Goal: Task Accomplishment & Management: Complete application form

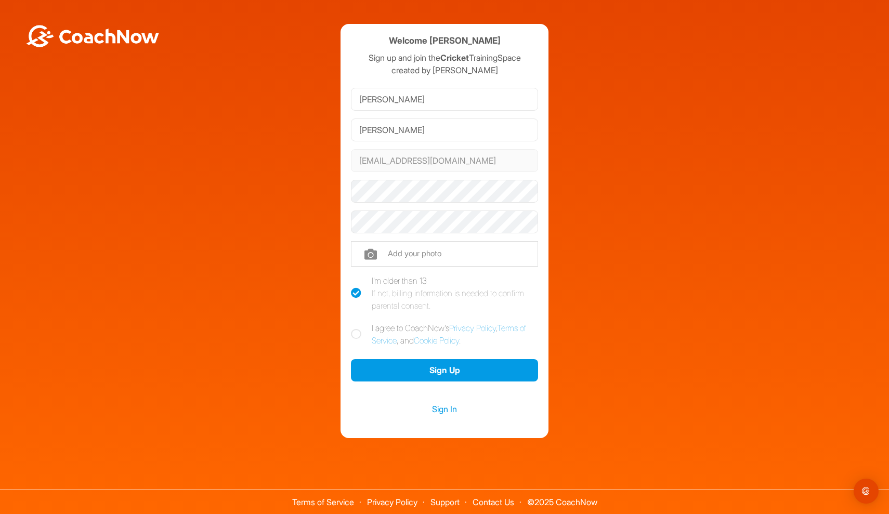
click at [354, 330] on icon at bounding box center [356, 334] width 10 height 10
click at [354, 328] on input "I agree to CoachNow's Privacy Policy , Terms of Service , and Cookie Policy ." at bounding box center [354, 325] width 7 height 7
checkbox input "true"
click at [391, 250] on input "file" at bounding box center [444, 253] width 187 height 25
click at [492, 365] on button "Sign Up" at bounding box center [444, 370] width 187 height 22
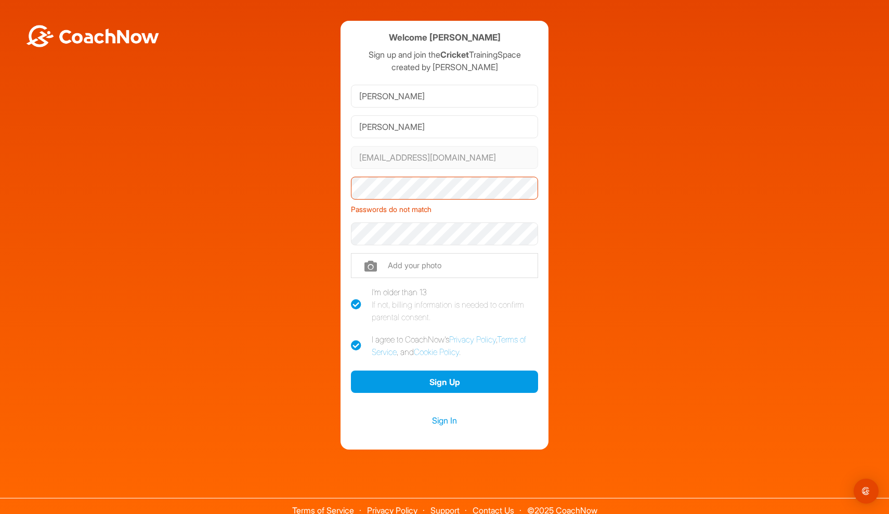
click at [317, 183] on div "Welcome [PERSON_NAME] Sign up and join the Cricket TrainingSpace created by [PE…" at bounding box center [444, 235] width 878 height 429
click at [317, 232] on div "Welcome Rufus Lapsley Sign up and join the Cricket TrainingSpace created by Alf…" at bounding box center [444, 235] width 878 height 429
click at [444, 381] on button "Sign Up" at bounding box center [444, 382] width 187 height 22
click at [323, 189] on div "Welcome Rufus Lapsley Sign up and join the Cricket TrainingSpace created by Alf…" at bounding box center [444, 235] width 878 height 429
click at [414, 373] on button "Sign Up" at bounding box center [444, 382] width 187 height 22
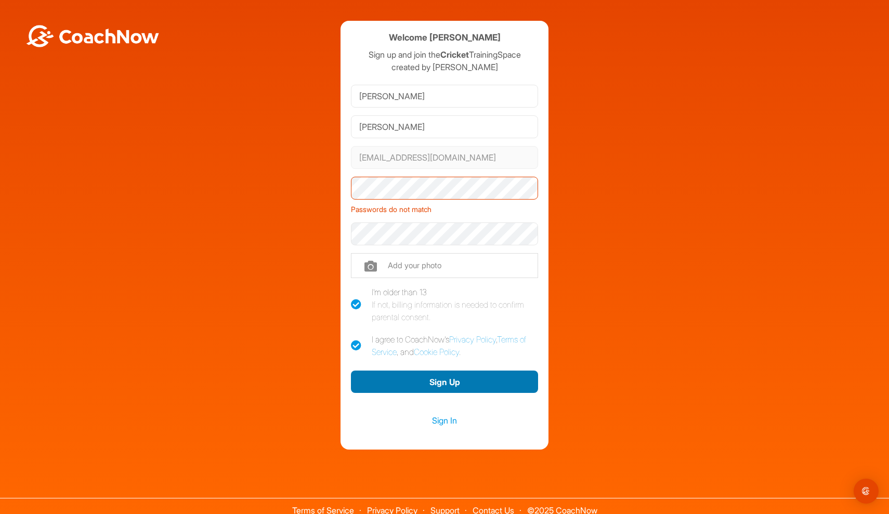
click at [414, 379] on button "Sign Up" at bounding box center [444, 382] width 187 height 22
click at [332, 183] on div "Welcome Rufus Lapsley Sign up and join the Cricket TrainingSpace created by Alf…" at bounding box center [444, 235] width 878 height 429
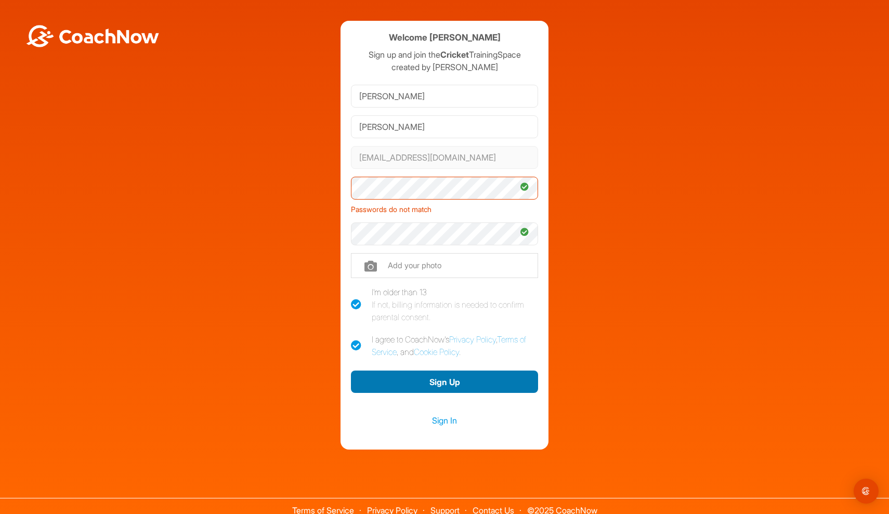
click at [466, 379] on button "Sign Up" at bounding box center [444, 382] width 187 height 22
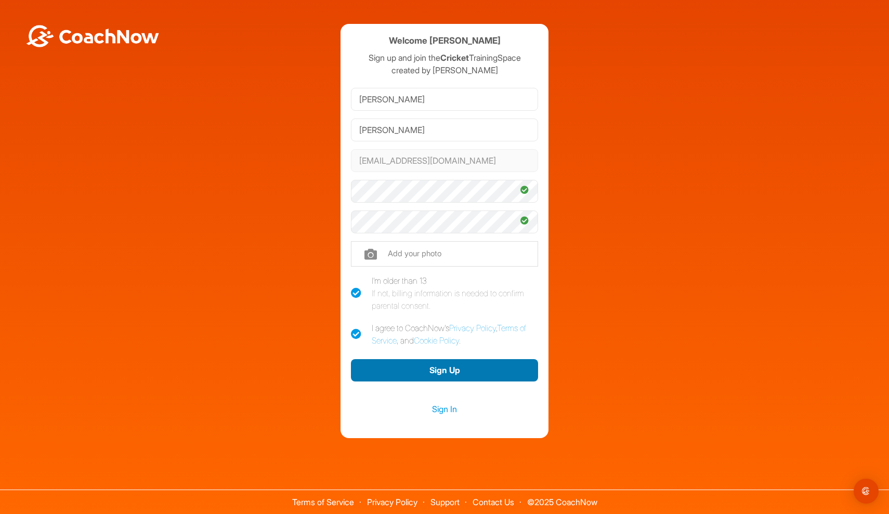
click at [466, 379] on button "Sign Up" at bounding box center [444, 370] width 187 height 22
click at [469, 375] on button "Sign Up" at bounding box center [444, 370] width 187 height 22
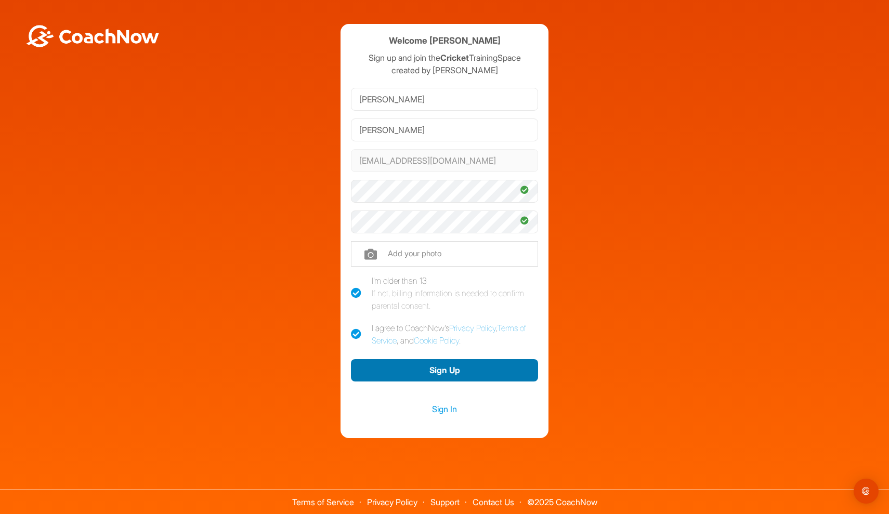
click at [469, 375] on button "Sign Up" at bounding box center [444, 370] width 187 height 22
click at [421, 261] on input "file" at bounding box center [444, 253] width 187 height 25
click at [498, 364] on button "Sign Up" at bounding box center [444, 370] width 187 height 22
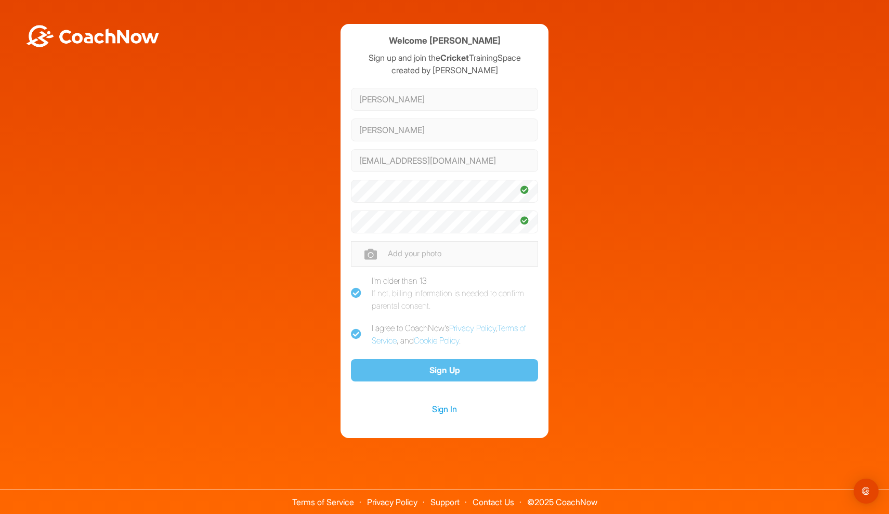
click at [498, 364] on button "Sign Up" at bounding box center [444, 370] width 187 height 22
click at [440, 262] on input "file" at bounding box center [444, 253] width 187 height 25
click at [492, 378] on button "Sign Up" at bounding box center [444, 370] width 187 height 22
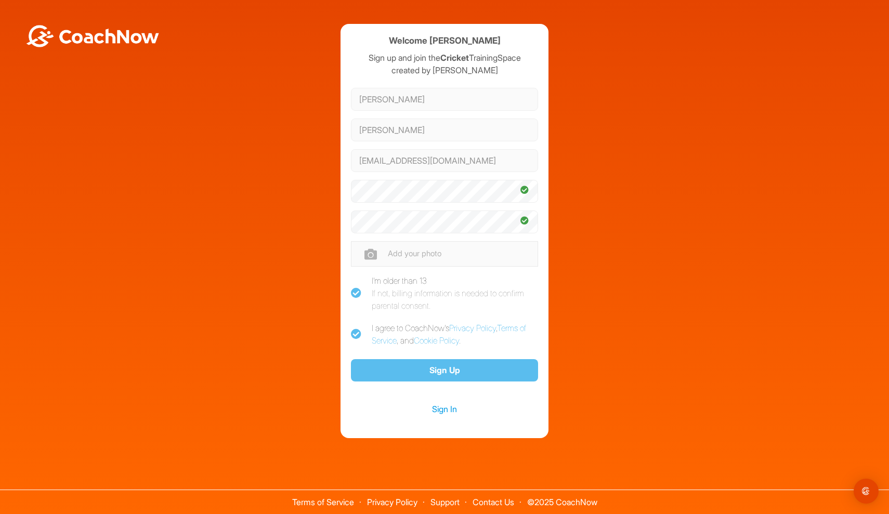
click at [492, 378] on button "Sign Up" at bounding box center [444, 370] width 187 height 22
click at [433, 256] on input "file" at bounding box center [444, 253] width 187 height 25
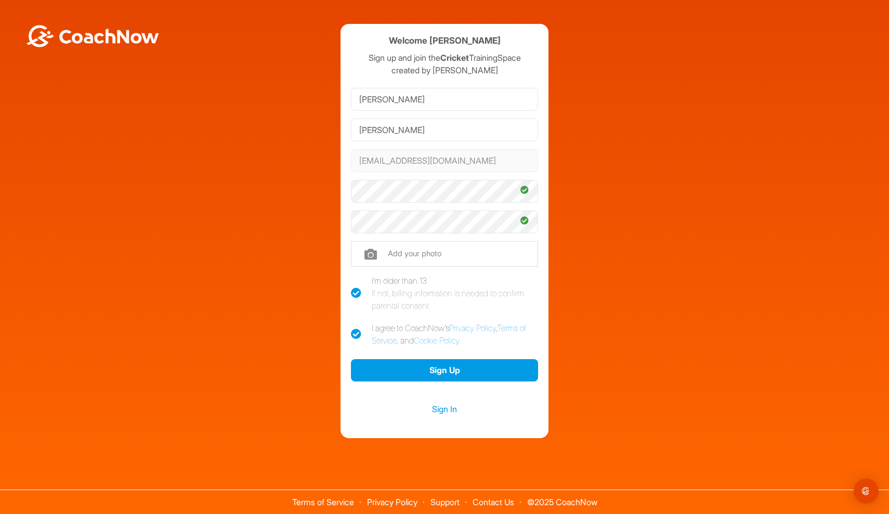
type input "C:\fakepath\Screenshot [DATE] 11.07.23.png"
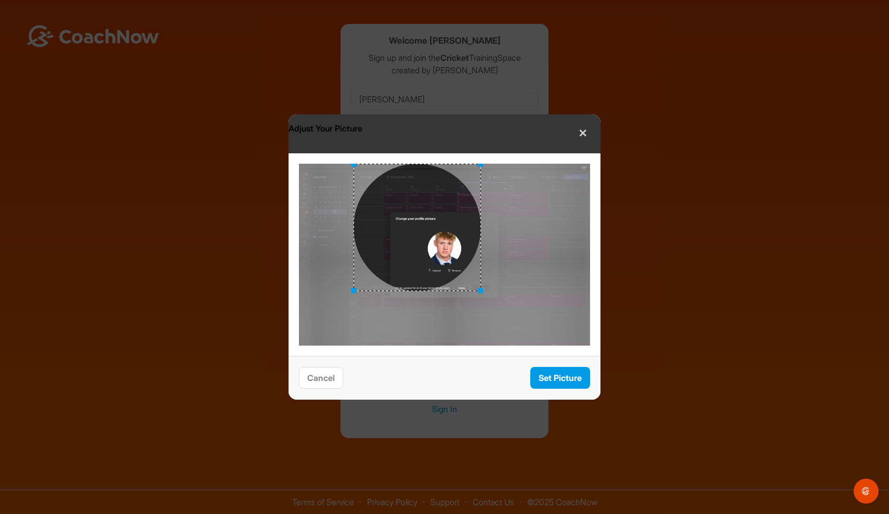
drag, startPoint x: 536, startPoint y: 344, endPoint x: 480, endPoint y: 274, distance: 88.7
click at [480, 274] on div at bounding box center [444, 255] width 291 height 182
drag, startPoint x: 477, startPoint y: 166, endPoint x: 482, endPoint y: 244, distance: 78.1
click at [482, 244] on div at bounding box center [444, 255] width 291 height 182
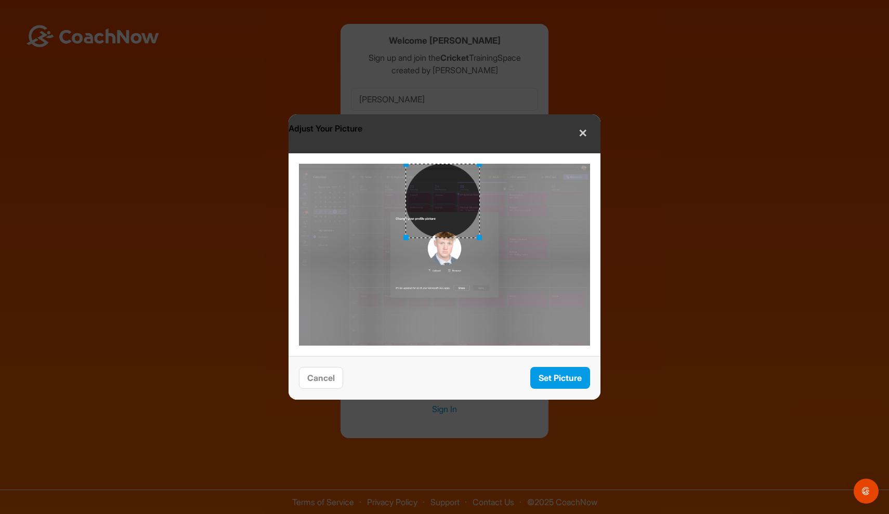
drag, startPoint x: 354, startPoint y: 291, endPoint x: 405, endPoint y: 280, distance: 52.2
click at [405, 280] on div at bounding box center [444, 255] width 291 height 182
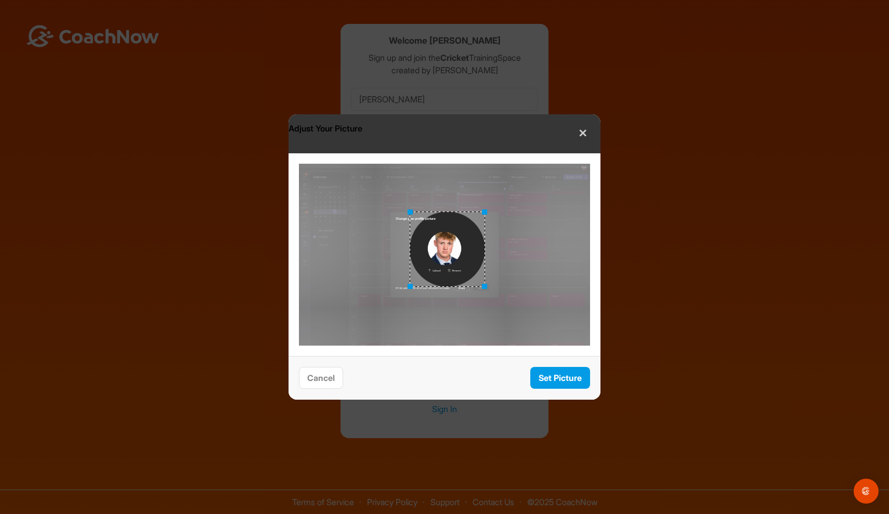
drag, startPoint x: 436, startPoint y: 213, endPoint x: 441, endPoint y: 261, distance: 48.1
click at [441, 261] on div at bounding box center [447, 249] width 75 height 75
click at [444, 262] on div at bounding box center [446, 250] width 75 height 75
drag, startPoint x: 482, startPoint y: 287, endPoint x: 466, endPoint y: 273, distance: 22.1
click at [466, 273] on div at bounding box center [466, 270] width 5 height 5
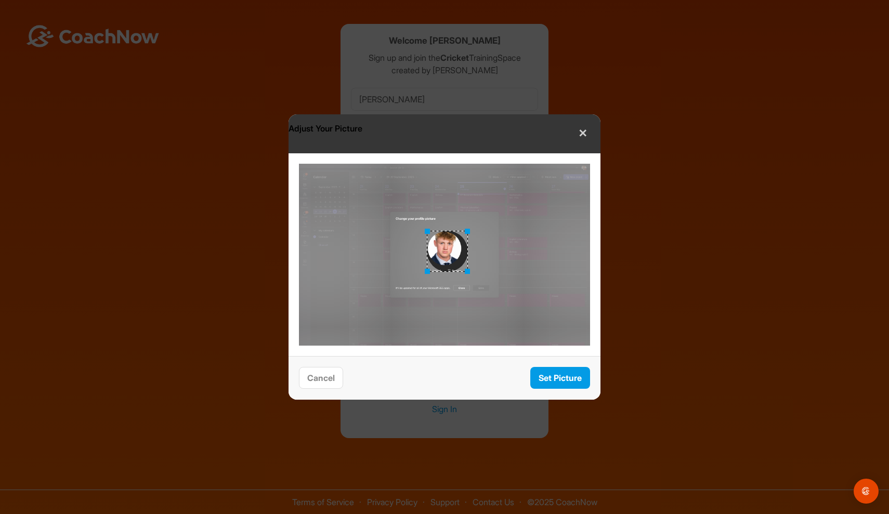
drag, startPoint x: 410, startPoint y: 214, endPoint x: 428, endPoint y: 220, distance: 18.7
click at [428, 220] on div at bounding box center [444, 255] width 291 height 182
drag, startPoint x: 466, startPoint y: 270, endPoint x: 460, endPoint y: 265, distance: 8.1
click at [460, 265] on div at bounding box center [461, 265] width 5 height 5
click at [561, 390] on div "Set Picture Cancel" at bounding box center [444, 378] width 312 height 44
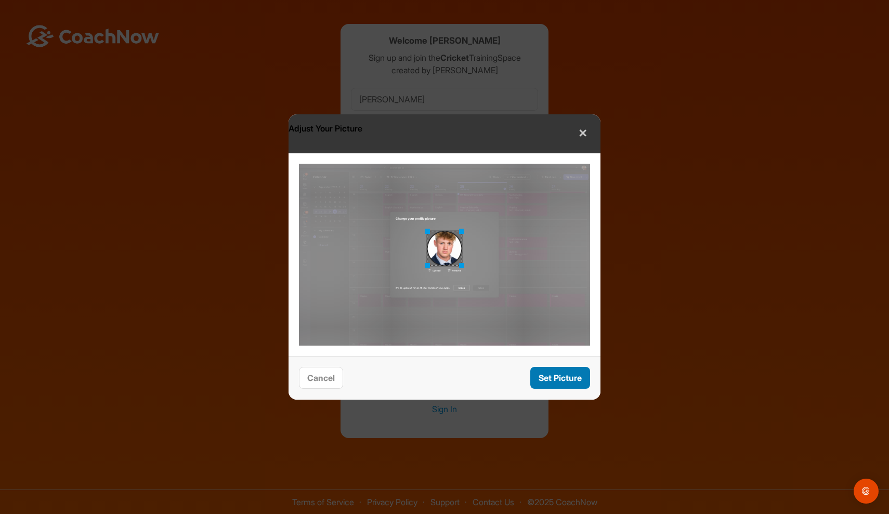
click at [561, 379] on button "Set Picture" at bounding box center [560, 378] width 60 height 22
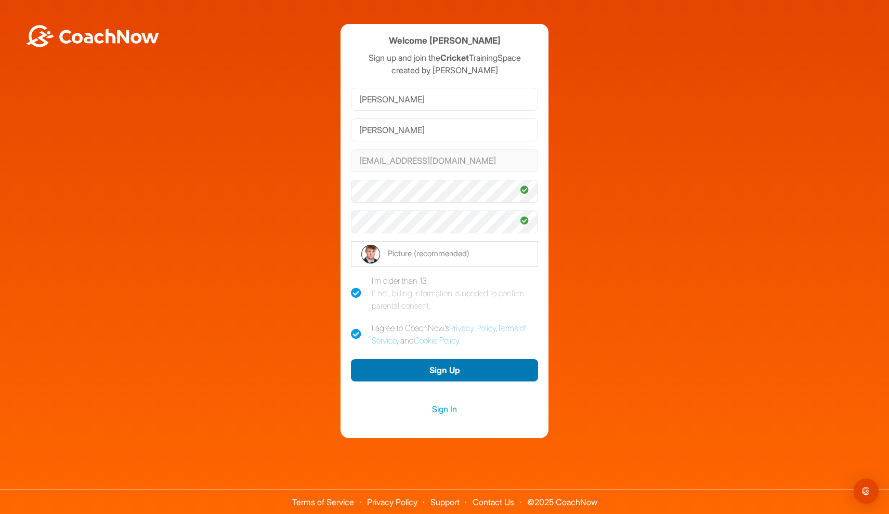
click at [462, 368] on button "Sign Up" at bounding box center [444, 370] width 187 height 22
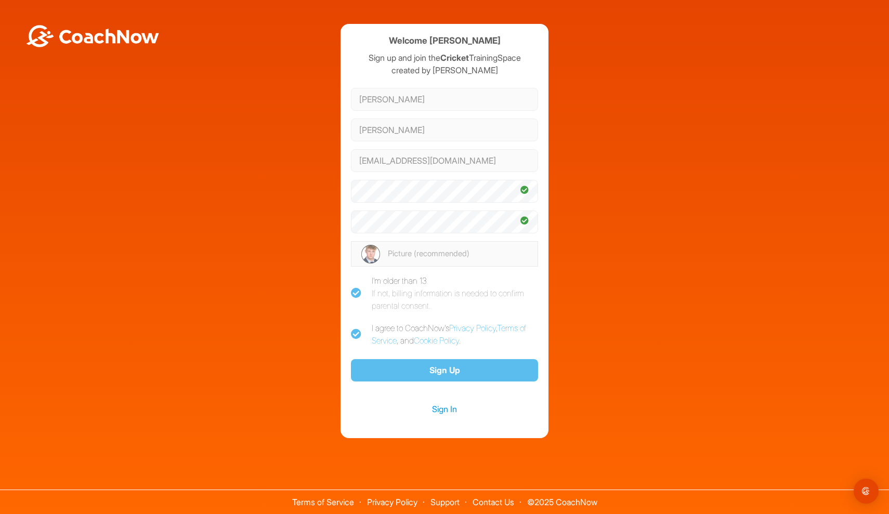
click at [462, 368] on button "Sign Up" at bounding box center [444, 370] width 187 height 22
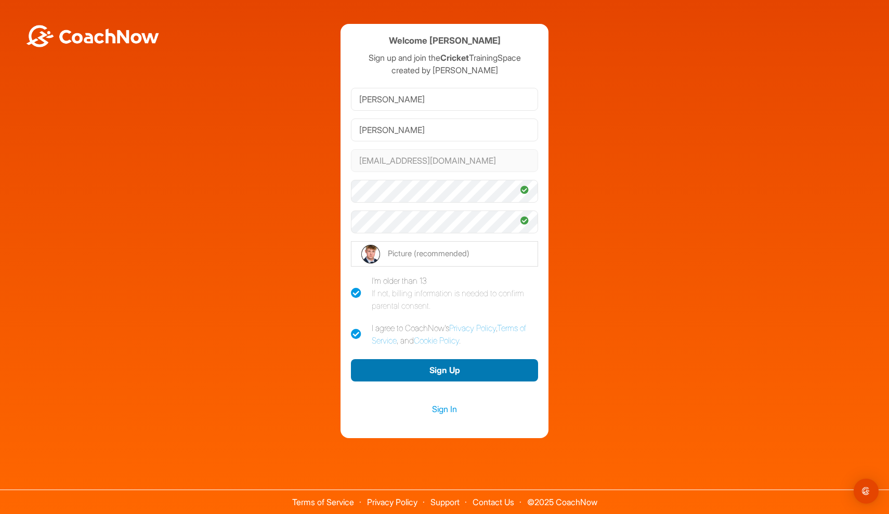
click at [462, 368] on button "Sign Up" at bounding box center [444, 370] width 187 height 22
click at [461, 367] on button "Sign Up" at bounding box center [444, 370] width 187 height 22
click at [461, 368] on button "Sign Up" at bounding box center [444, 370] width 187 height 22
click at [352, 289] on icon at bounding box center [356, 293] width 10 height 10
click at [352, 281] on input "I'm older than 13 If not, billing information is needed to confirm parental con…" at bounding box center [354, 277] width 7 height 7
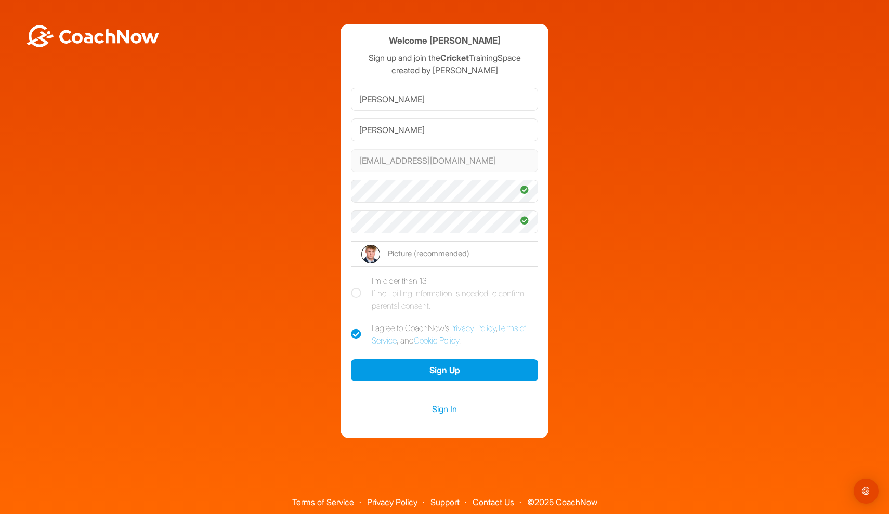
checkbox input "false"
click at [357, 333] on icon at bounding box center [356, 334] width 10 height 10
click at [357, 328] on input "I agree to CoachNow's Privacy Policy , Terms of Service , and Cookie Policy ." at bounding box center [354, 325] width 7 height 7
checkbox input "false"
click at [358, 288] on icon at bounding box center [356, 293] width 10 height 10
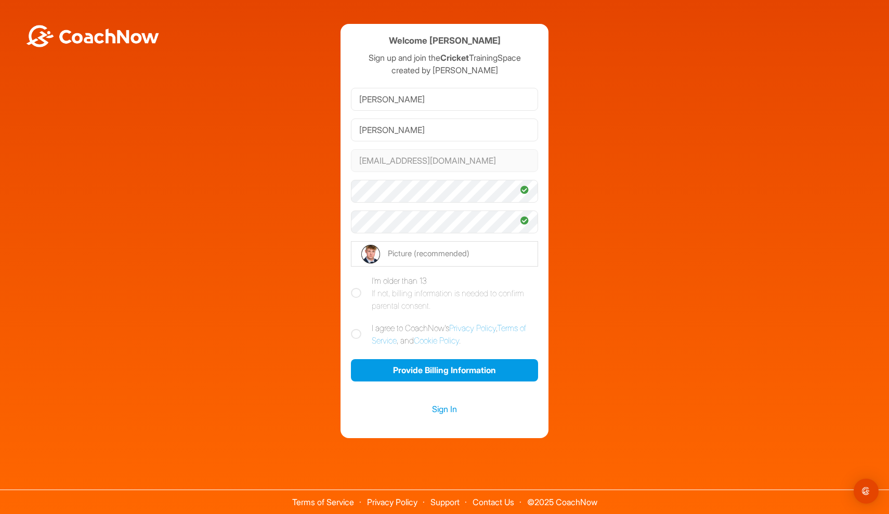
click at [358, 281] on input "I'm older than 13 If not, billing information is needed to confirm parental con…" at bounding box center [354, 277] width 7 height 7
checkbox input "true"
click at [356, 330] on icon at bounding box center [356, 334] width 10 height 10
click at [356, 328] on input "I agree to CoachNow's Privacy Policy , Terms of Service , and Cookie Policy ." at bounding box center [354, 325] width 7 height 7
checkbox input "true"
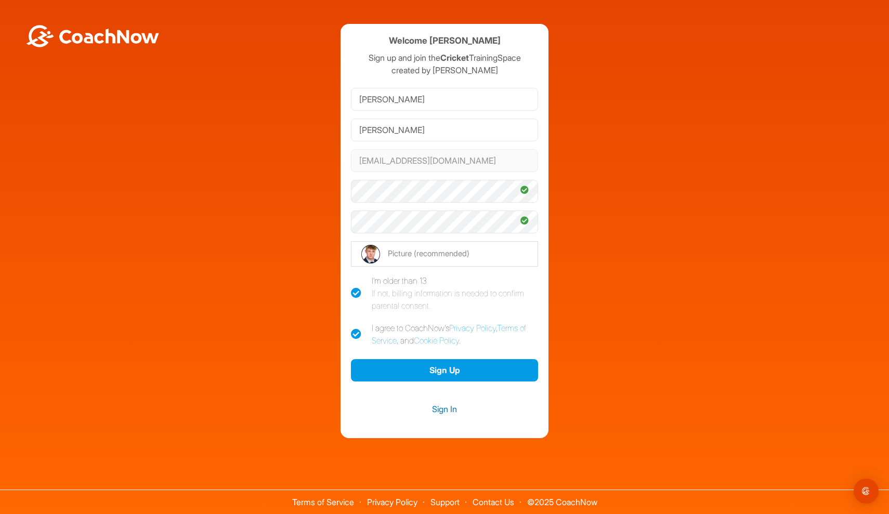
click at [421, 404] on link "Sign In" at bounding box center [444, 409] width 187 height 14
click at [400, 242] on input "file" at bounding box center [444, 253] width 187 height 25
click at [406, 252] on input "file" at bounding box center [444, 253] width 187 height 25
type input "C:\fakepath\Screenshot [DATE] 11.07.23.png"
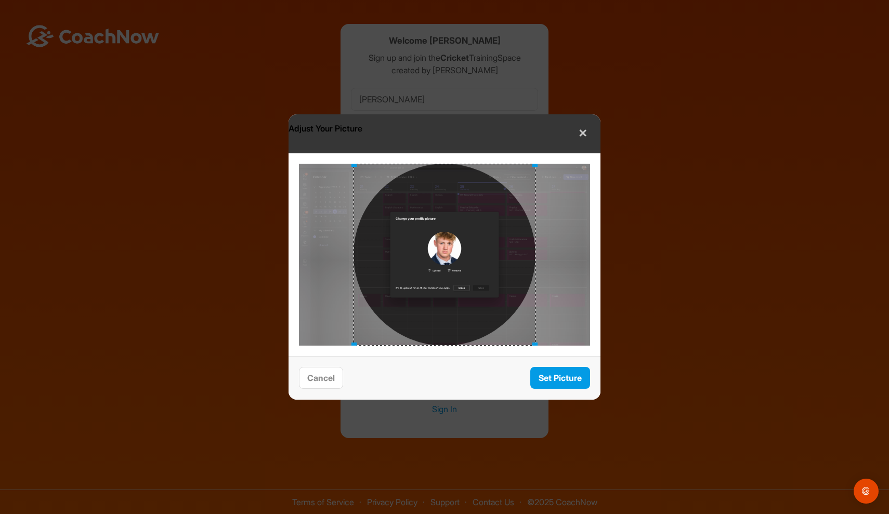
click at [447, 226] on div at bounding box center [444, 255] width 182 height 182
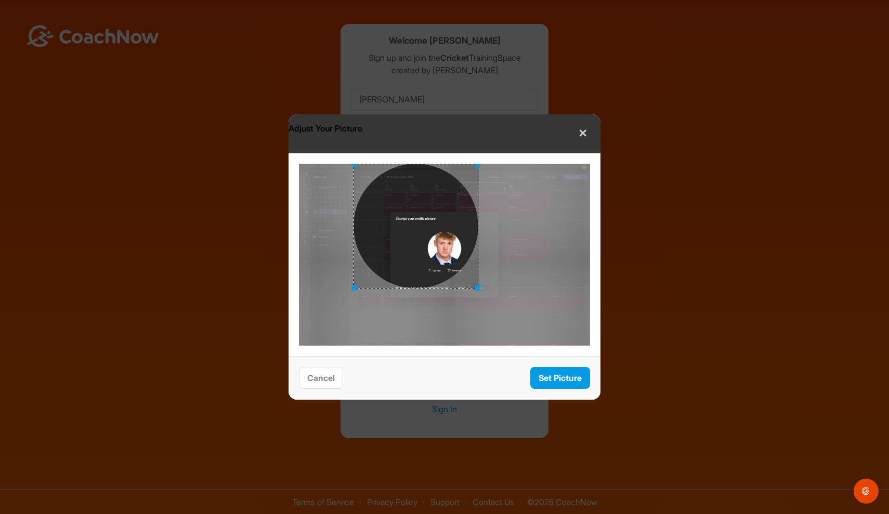
drag, startPoint x: 535, startPoint y: 344, endPoint x: 478, endPoint y: 251, distance: 109.2
click at [478, 251] on div at bounding box center [444, 255] width 291 height 182
drag, startPoint x: 477, startPoint y: 166, endPoint x: 468, endPoint y: 217, distance: 52.3
click at [468, 217] on div at bounding box center [444, 255] width 291 height 182
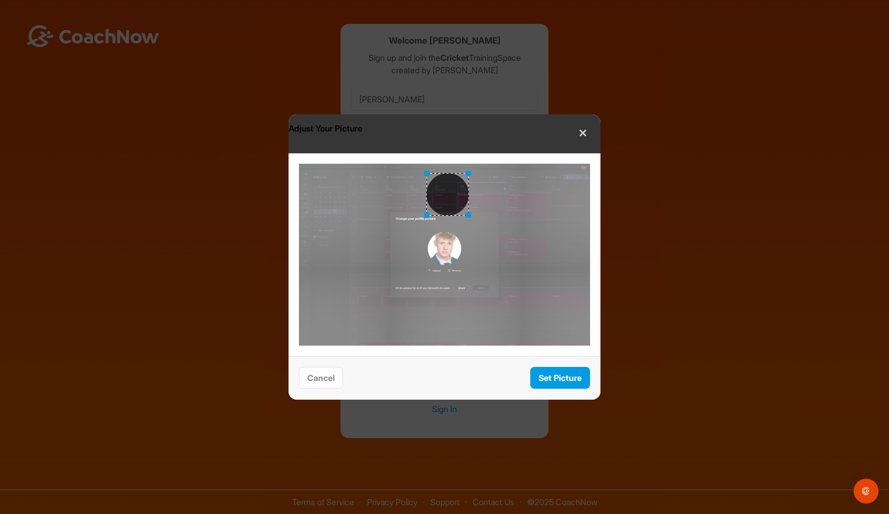
drag, startPoint x: 355, startPoint y: 287, endPoint x: 428, endPoint y: 276, distance: 73.7
click at [428, 276] on div at bounding box center [444, 255] width 291 height 182
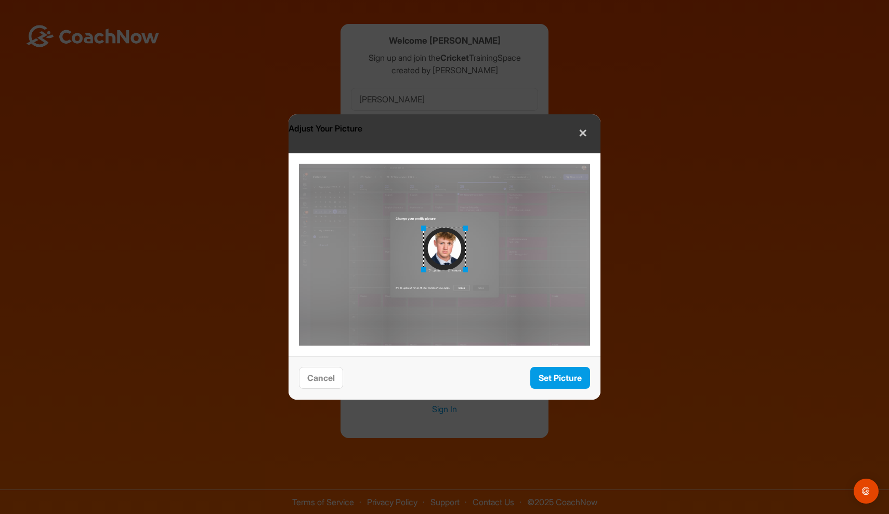
drag, startPoint x: 451, startPoint y: 187, endPoint x: 447, endPoint y: 241, distance: 54.7
click at [447, 241] on div at bounding box center [444, 249] width 43 height 43
click at [561, 376] on button "Set Picture" at bounding box center [560, 378] width 60 height 22
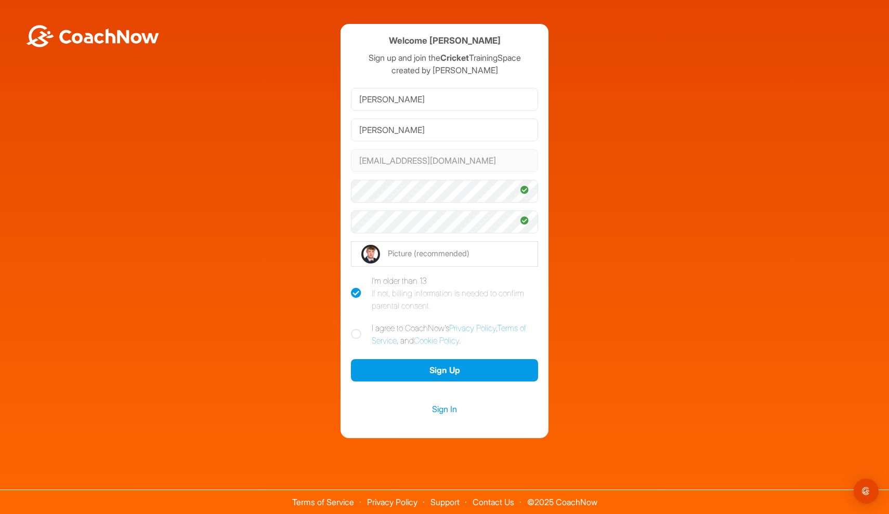
click at [353, 327] on label "I agree to CoachNow's Privacy Policy , Terms of Service , and Cookie Policy ." at bounding box center [444, 334] width 187 height 25
click at [353, 327] on input "I agree to CoachNow's Privacy Policy , Terms of Service , and Cookie Policy ." at bounding box center [354, 325] width 7 height 7
checkbox input "true"
click at [403, 367] on button "Sign Up" at bounding box center [444, 370] width 187 height 22
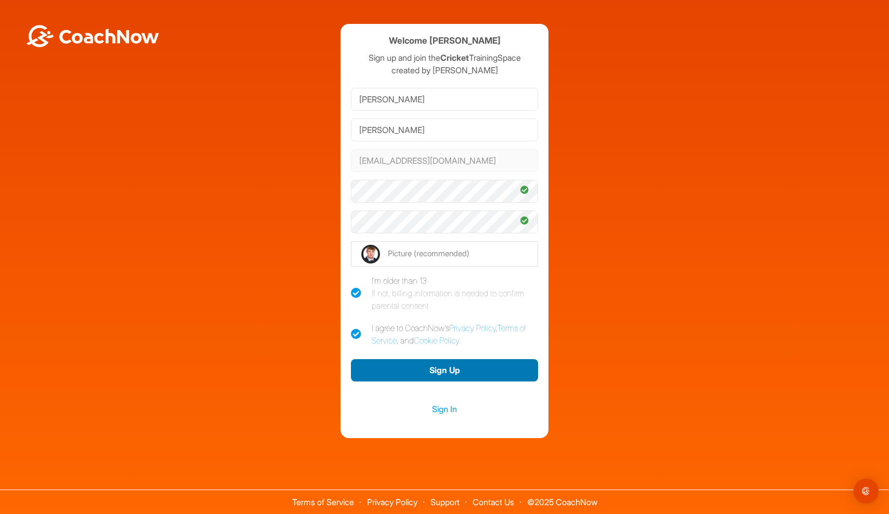
click at [403, 367] on button "Sign Up" at bounding box center [444, 370] width 187 height 22
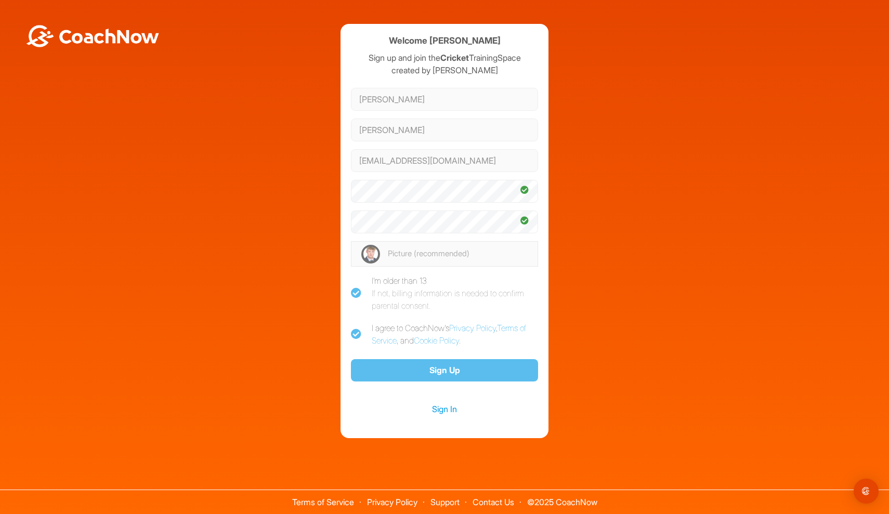
click at [403, 367] on button "Sign Up" at bounding box center [444, 370] width 187 height 22
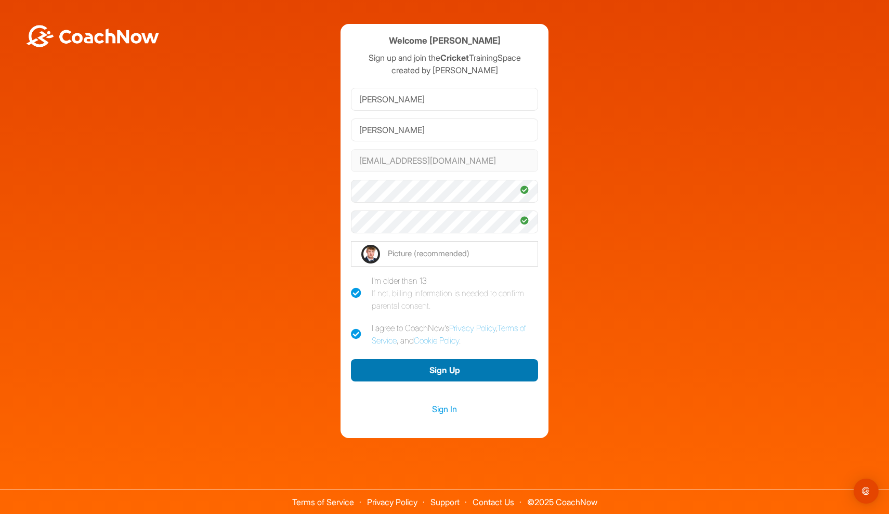
click at [403, 367] on button "Sign Up" at bounding box center [444, 370] width 187 height 22
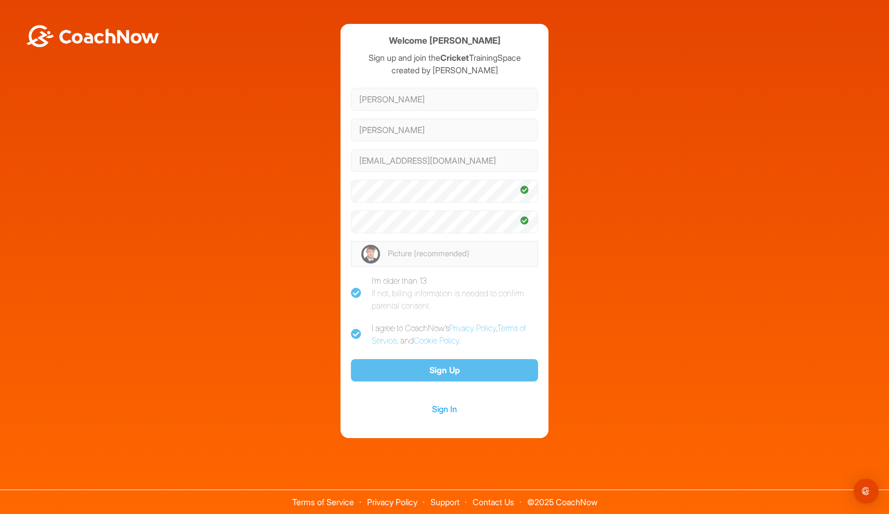
click at [403, 367] on button "Sign Up" at bounding box center [444, 370] width 187 height 22
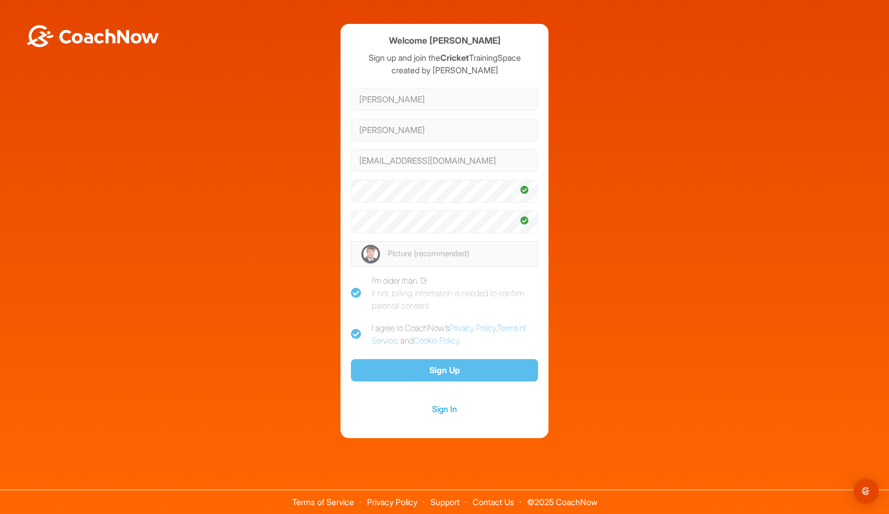
click at [403, 367] on button "Sign Up" at bounding box center [444, 370] width 187 height 22
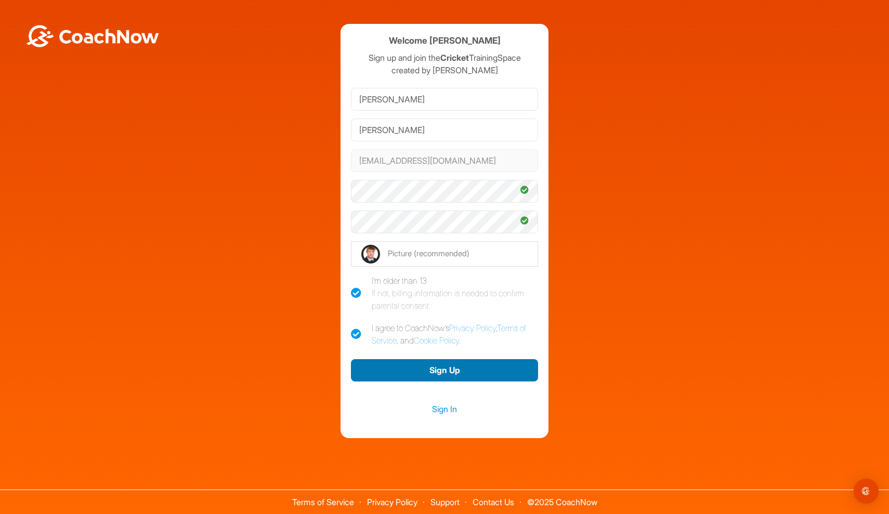
click at [403, 367] on button "Sign Up" at bounding box center [444, 370] width 187 height 22
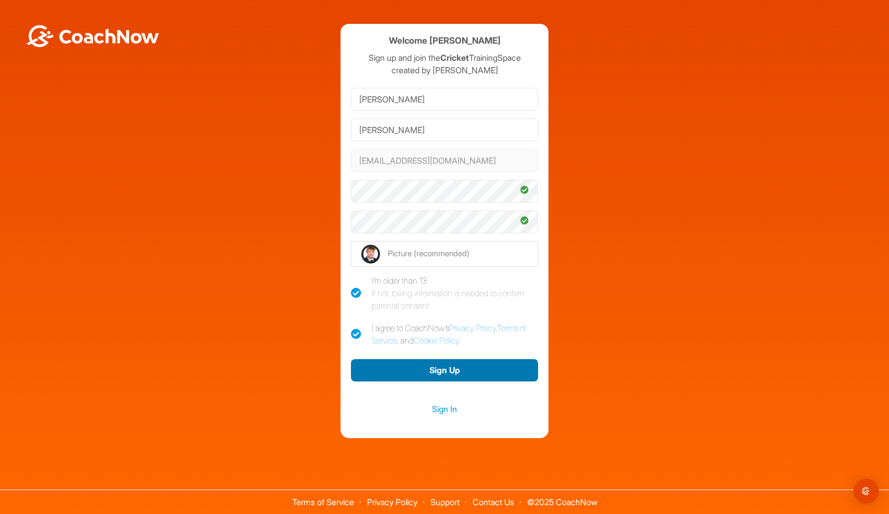
click at [403, 367] on button "Sign Up" at bounding box center [444, 370] width 187 height 22
drag, startPoint x: 447, startPoint y: 412, endPoint x: 443, endPoint y: 407, distance: 7.0
click at [443, 407] on link "Sign In" at bounding box center [444, 409] width 187 height 14
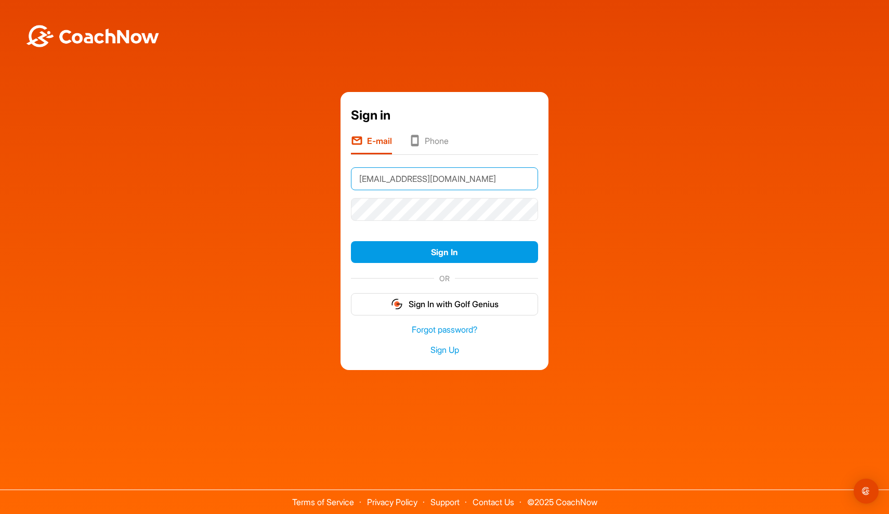
type input "[EMAIL_ADDRESS][DOMAIN_NAME]"
click at [433, 329] on link "Forgot password?" at bounding box center [444, 330] width 187 height 12
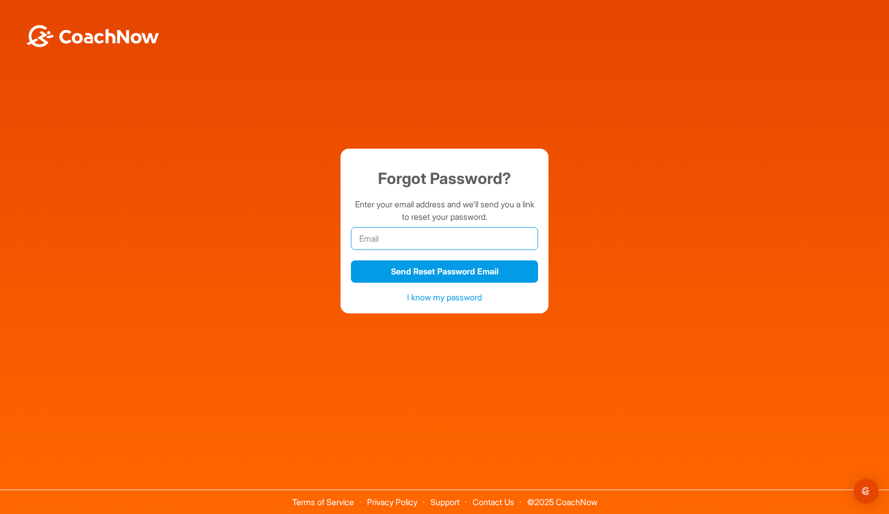
click at [410, 237] on input "email" at bounding box center [444, 238] width 187 height 23
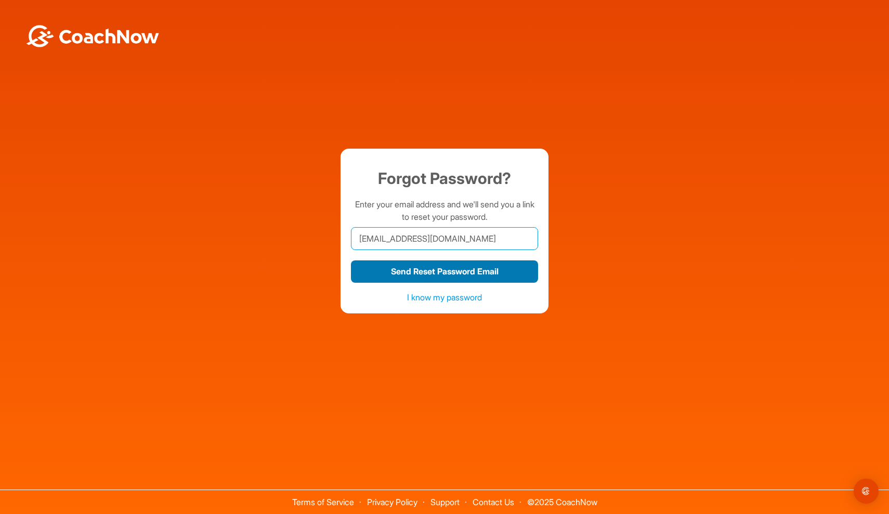
type input "[EMAIL_ADDRESS][DOMAIN_NAME]"
click at [429, 267] on button "Send Reset Password Email" at bounding box center [444, 271] width 187 height 22
